Goal: Obtain resource: Download file/media

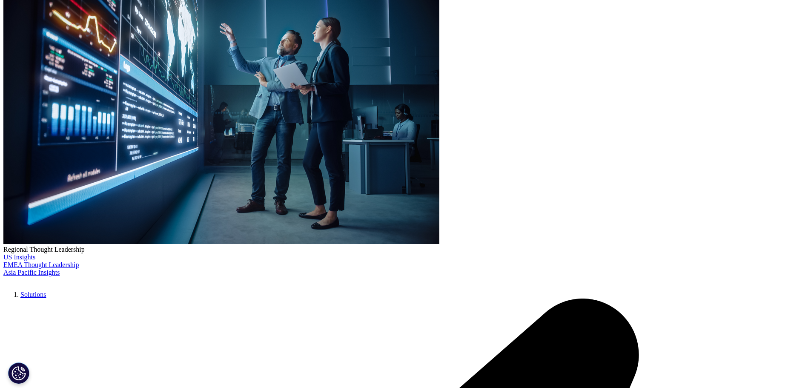
scroll to position [296, 503]
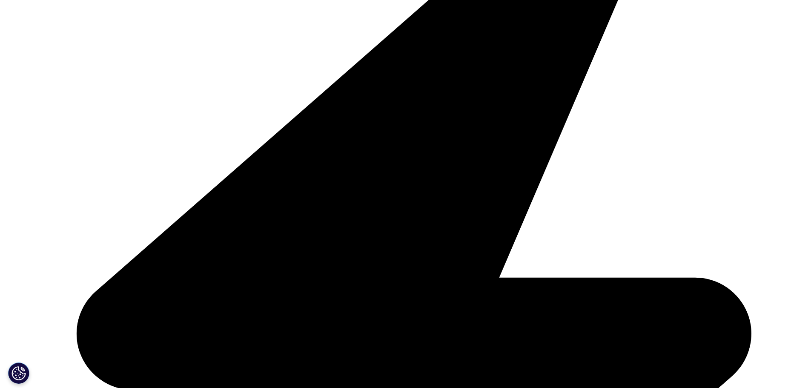
scroll to position [480, 503]
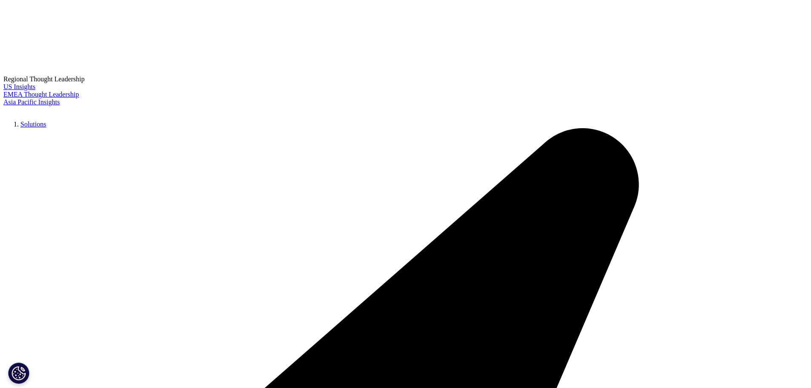
scroll to position [471, 503]
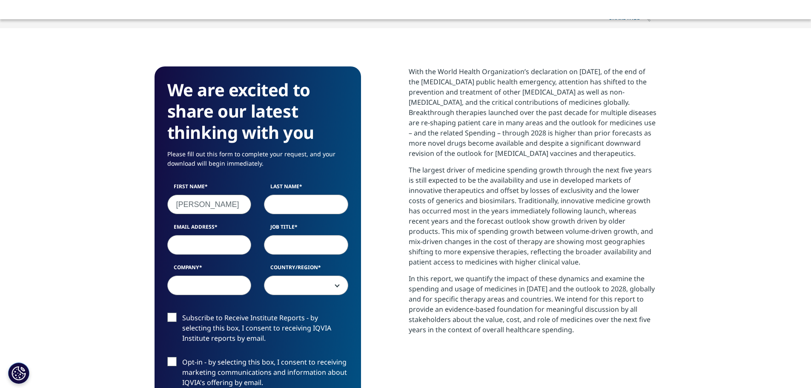
type input "Hannah"
type input "Xie"
type input "xiaoyuan.xie@lilly.com"
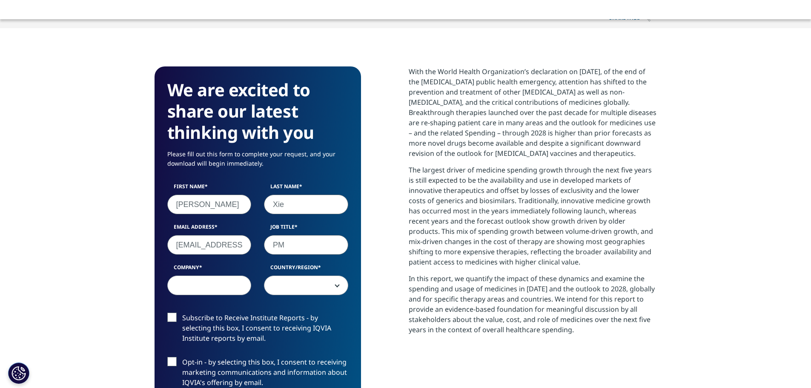
type input "PM"
click at [191, 288] on input "Company" at bounding box center [209, 286] width 84 height 20
type input "Lilly"
click at [322, 283] on span at bounding box center [306, 286] width 83 height 20
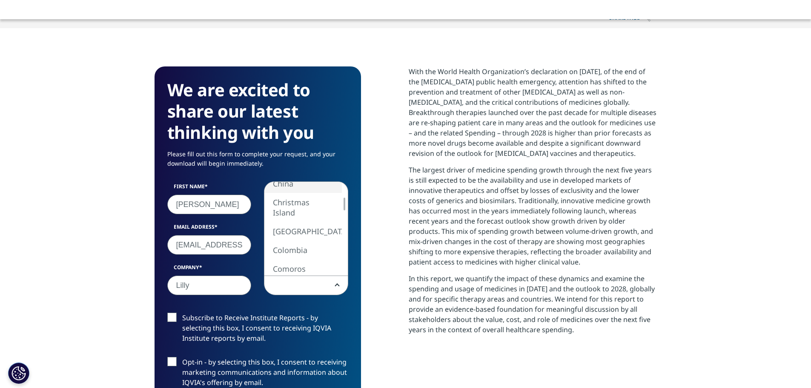
select select "China"
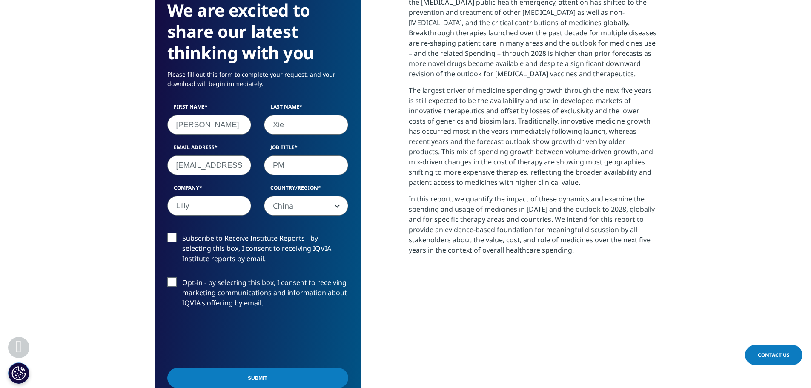
scroll to position [396, 0]
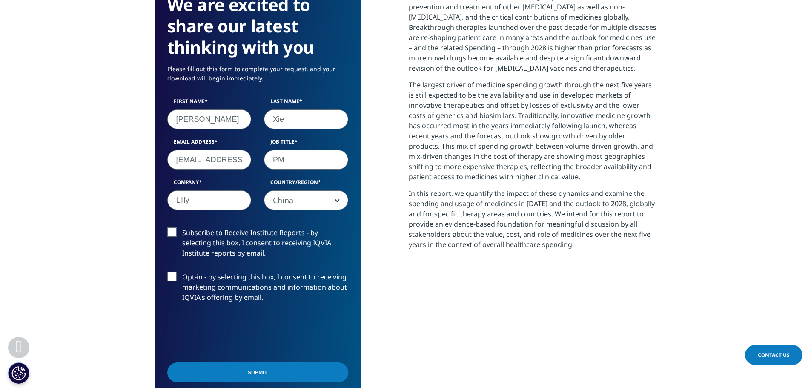
click at [288, 375] on input "Submit" at bounding box center [257, 372] width 181 height 20
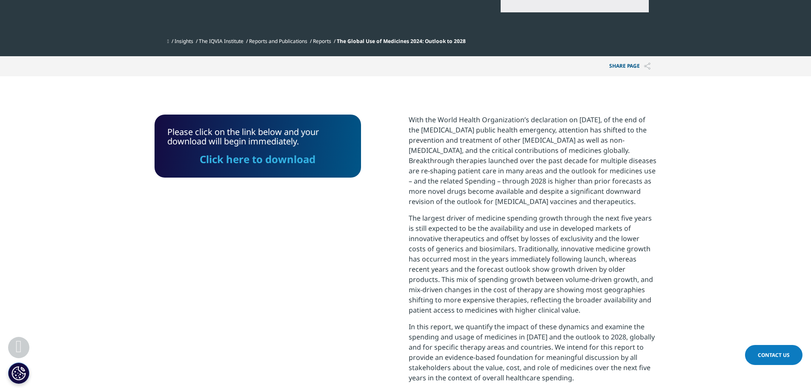
scroll to position [262, 0]
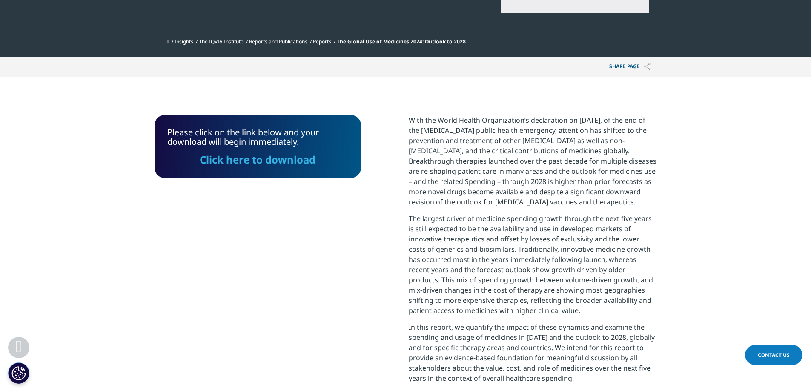
click at [270, 163] on link "Click here to download" at bounding box center [258, 159] width 116 height 14
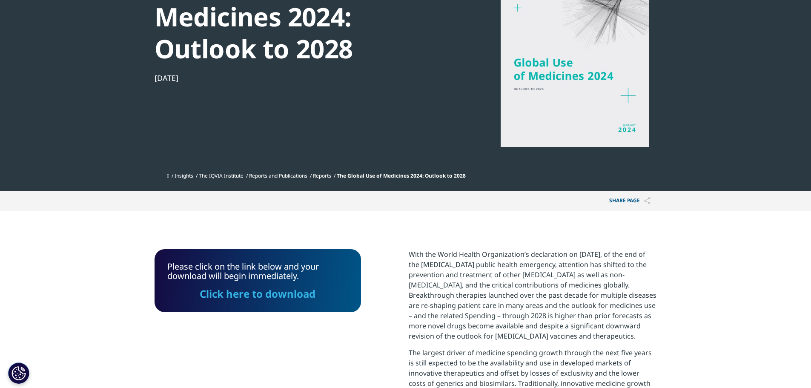
scroll to position [0, 0]
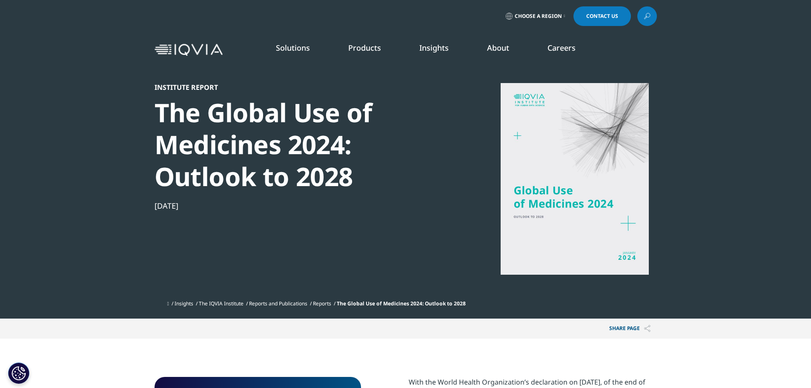
click at [331, 305] on link "Reports" at bounding box center [322, 303] width 18 height 7
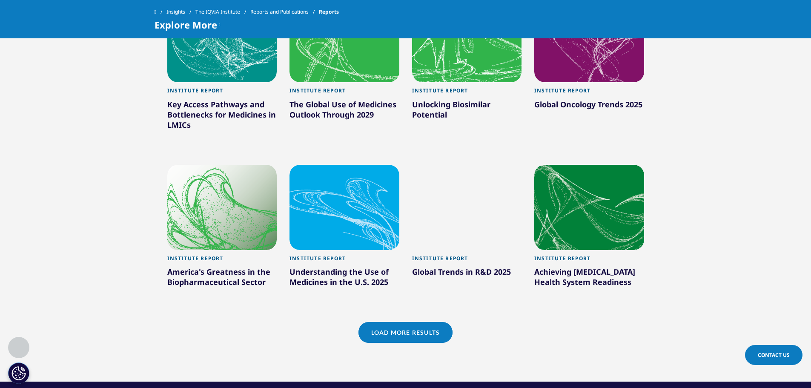
scroll to position [682, 0]
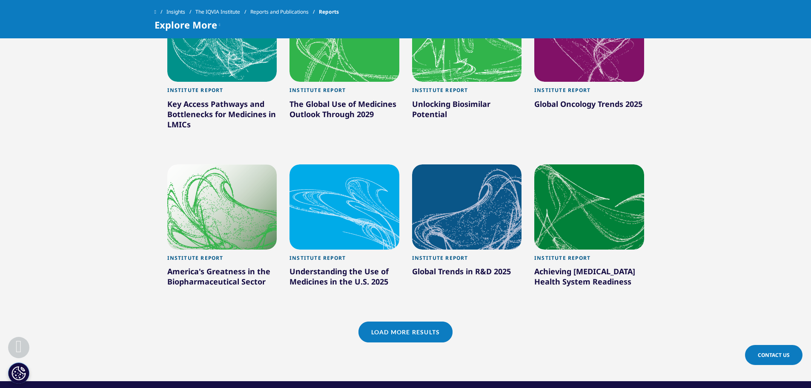
click at [420, 335] on link "Load More Results" at bounding box center [406, 332] width 94 height 21
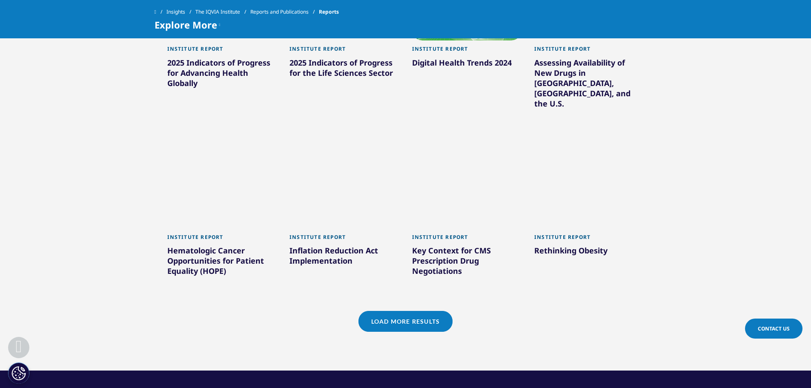
scroll to position [1235, 0]
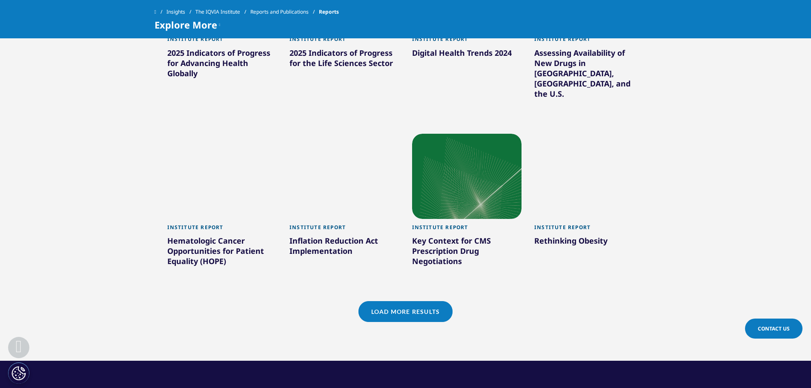
click at [406, 301] on link "Load More Results" at bounding box center [406, 311] width 94 height 21
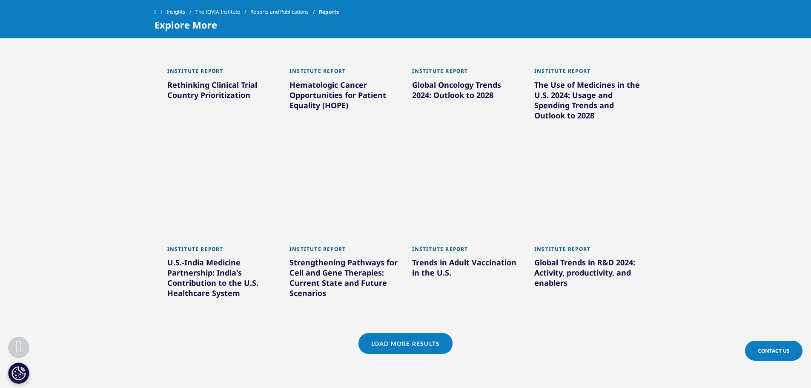
scroll to position [1746, 0]
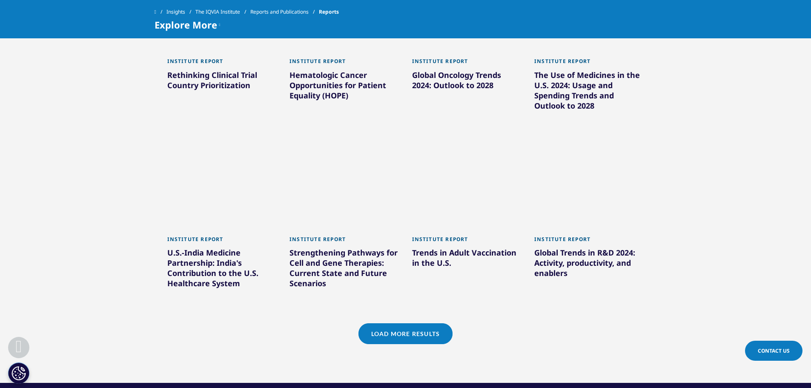
click at [409, 323] on link "Load More Results" at bounding box center [406, 333] width 94 height 21
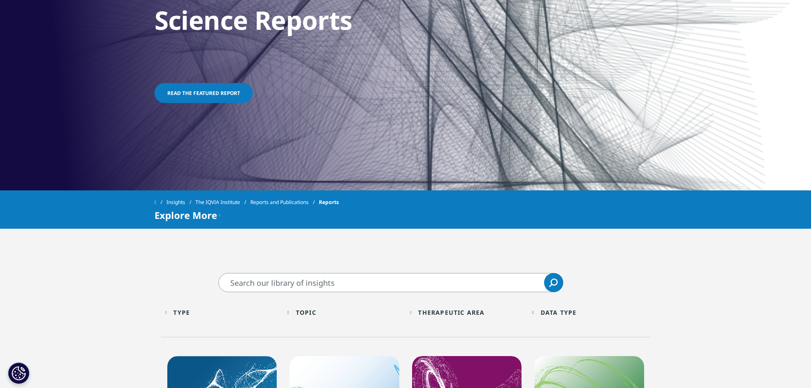
scroll to position [213, 0]
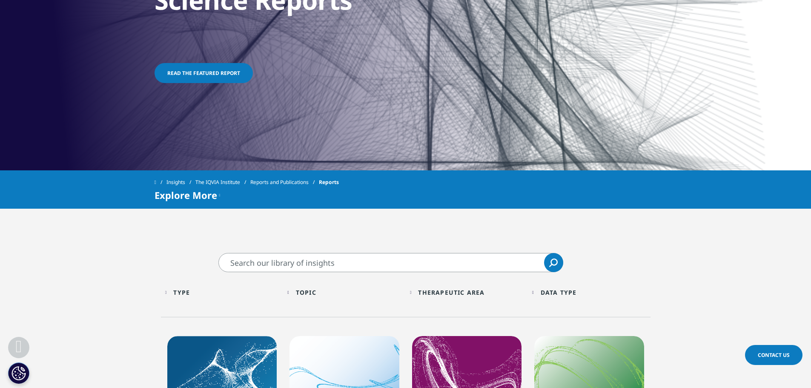
click at [233, 180] on link "The IQVIA Institute" at bounding box center [223, 182] width 55 height 15
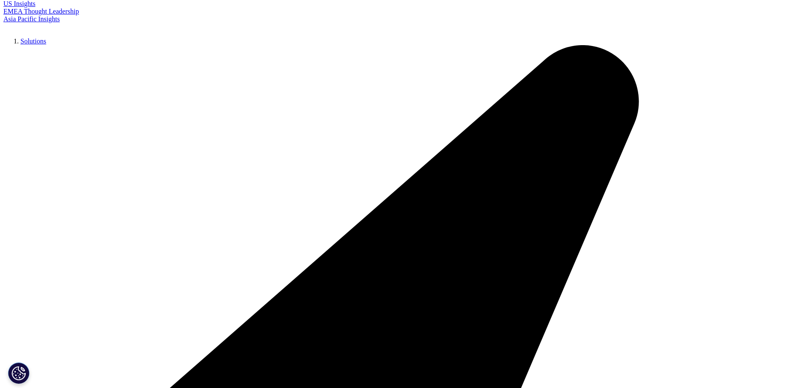
scroll to position [170, 0]
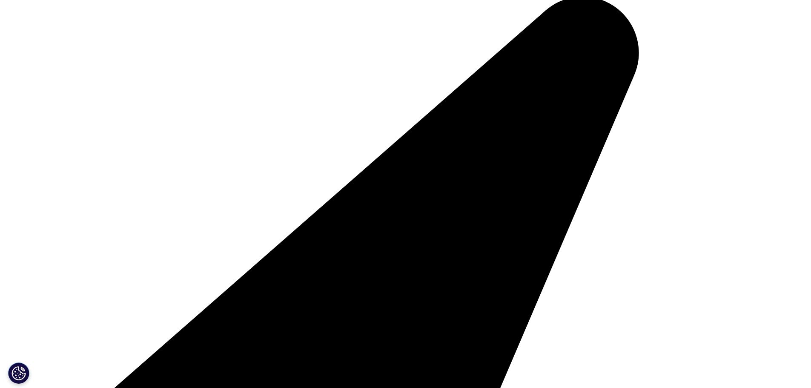
scroll to position [213, 0]
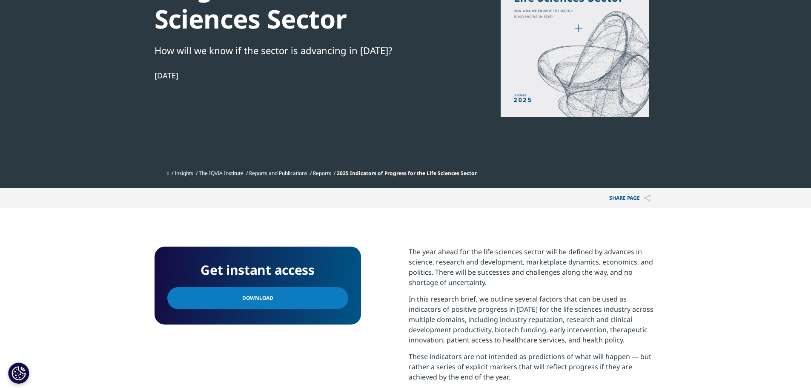
scroll to position [213, 0]
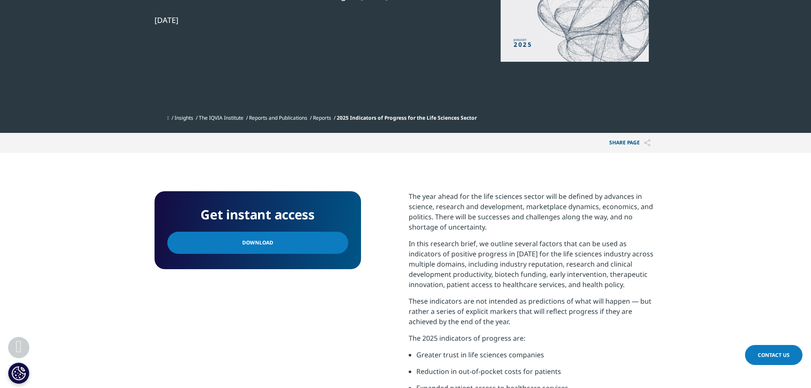
click at [247, 238] on span "Download" at bounding box center [257, 242] width 31 height 9
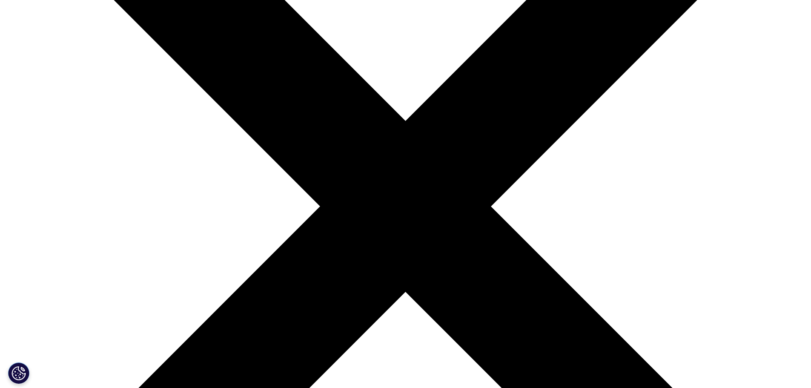
scroll to position [213, 0]
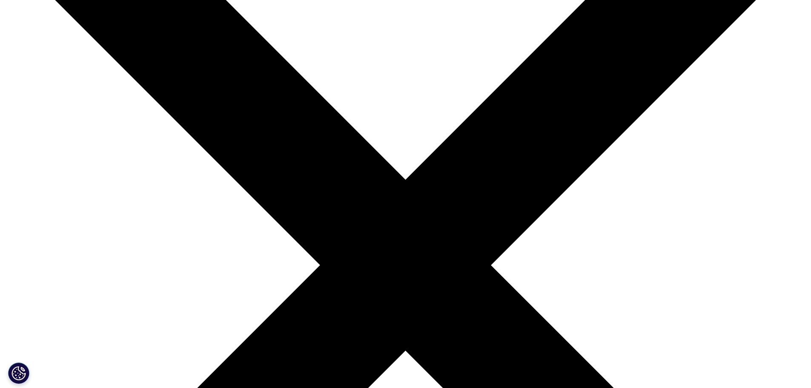
scroll to position [170, 0]
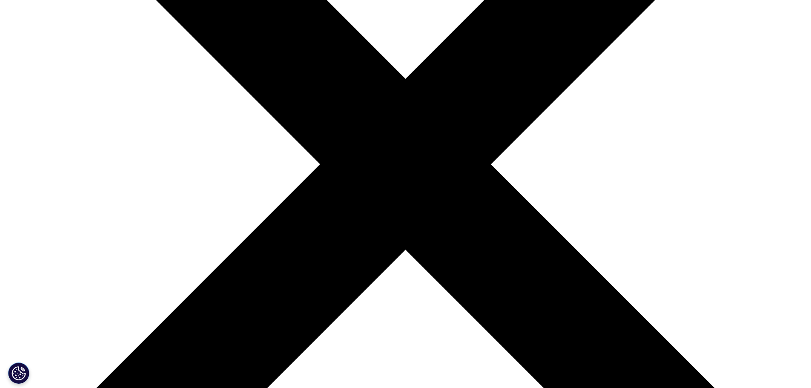
scroll to position [256, 0]
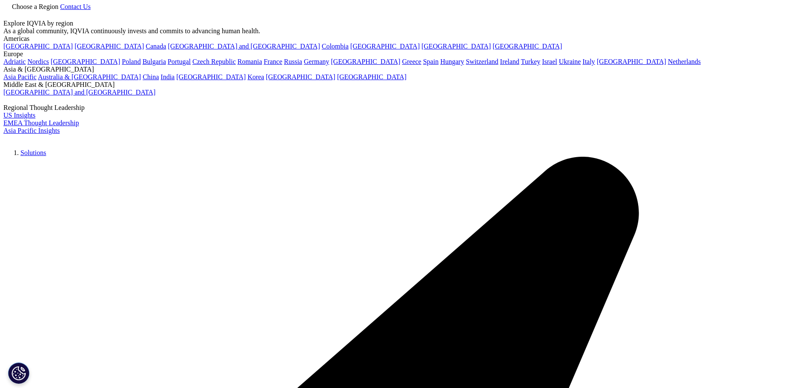
scroll to position [170, 0]
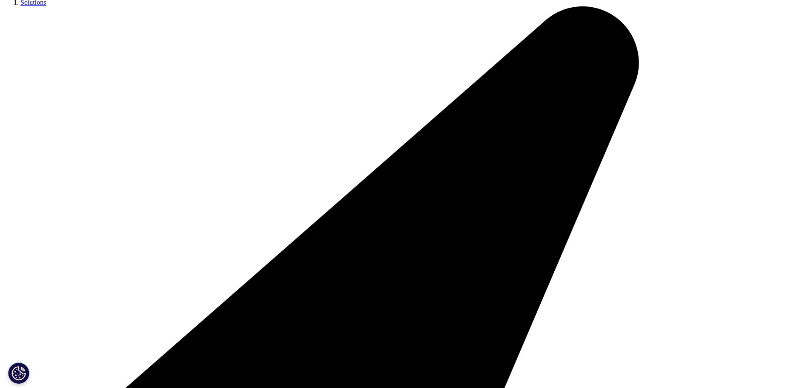
scroll to position [213, 0]
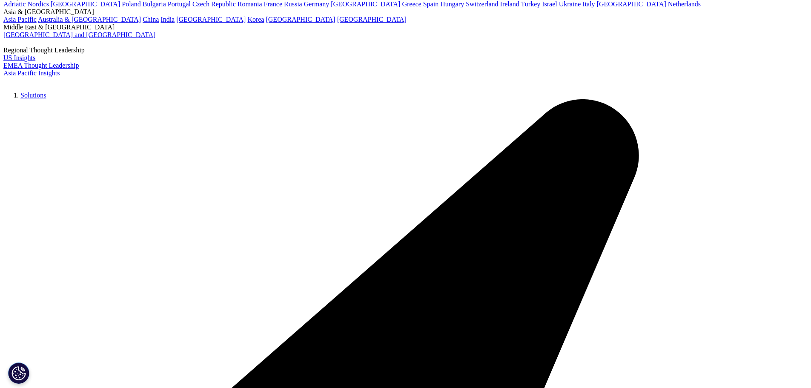
scroll to position [85, 0]
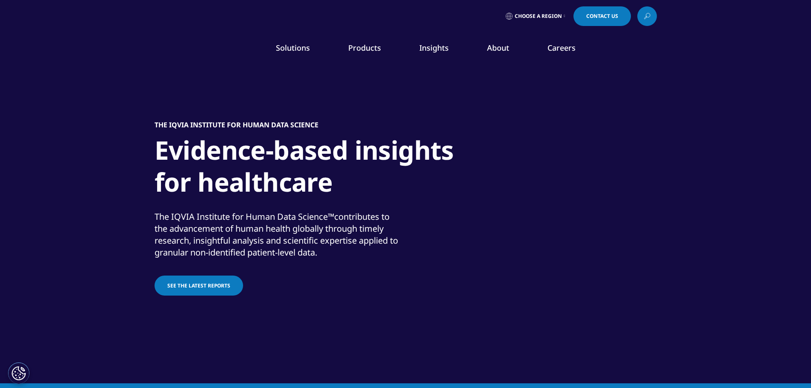
click at [194, 288] on span "See the latest reports" at bounding box center [198, 285] width 63 height 7
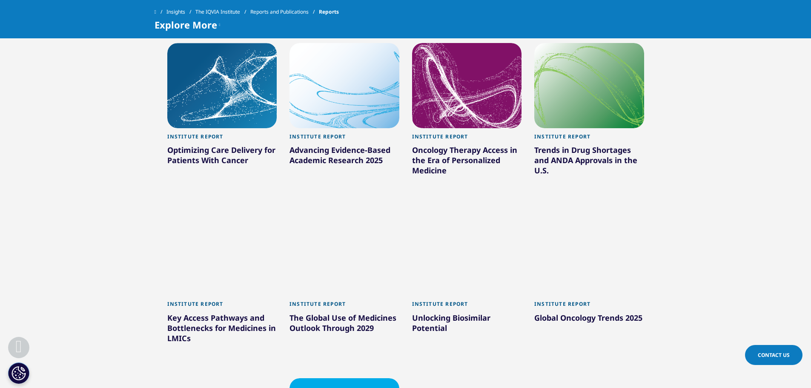
scroll to position [469, 0]
